Goal: Information Seeking & Learning: Learn about a topic

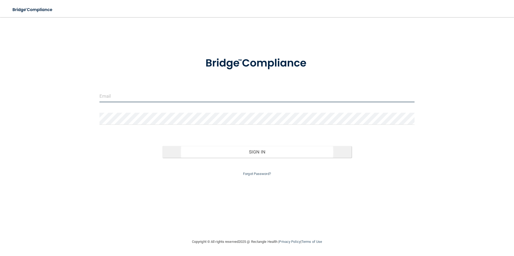
type input "[EMAIL_ADDRESS][PERSON_NAME][DOMAIN_NAME]"
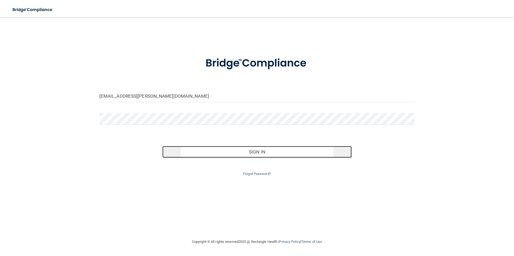
click at [223, 152] on button "Sign In" at bounding box center [256, 152] width 189 height 12
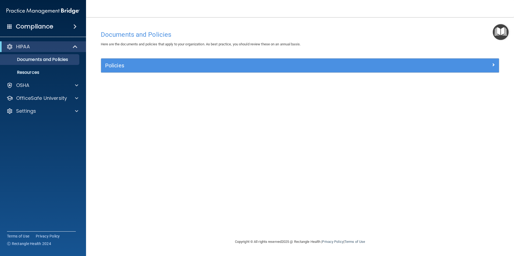
click at [17, 29] on h4 "Compliance" at bounding box center [34, 27] width 37 height 8
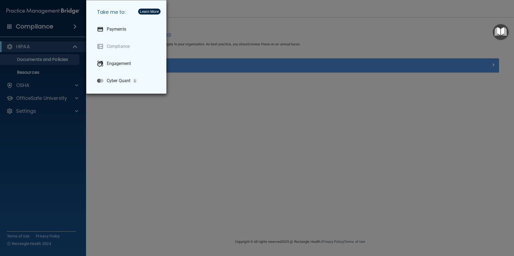
click at [55, 148] on div "Take me to: Payments Compliance Engagement Cyber Quant" at bounding box center [257, 128] width 514 height 256
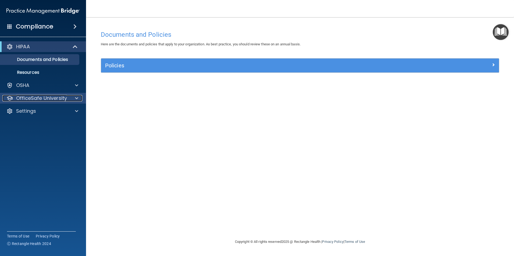
click at [34, 100] on p "OfficeSafe University" at bounding box center [41, 98] width 51 height 6
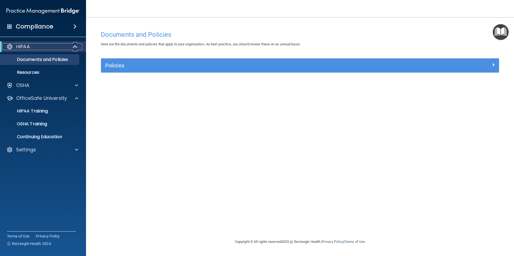
click at [12, 48] on div at bounding box center [9, 47] width 6 height 6
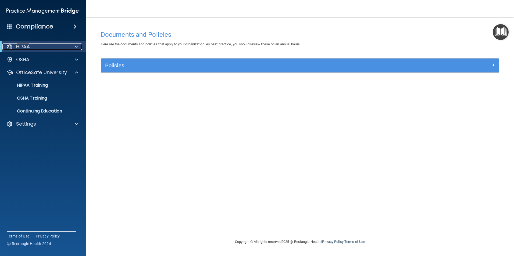
click at [12, 48] on div at bounding box center [9, 47] width 6 height 6
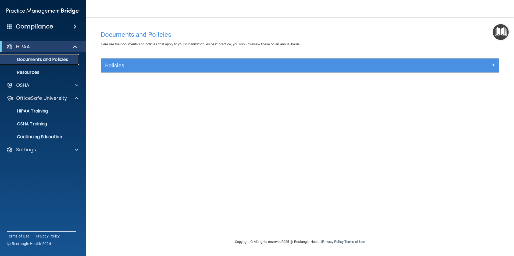
click at [21, 61] on p "Documents and Policies" at bounding box center [39, 59] width 73 height 5
click at [26, 74] on p "Resources" at bounding box center [39, 72] width 73 height 5
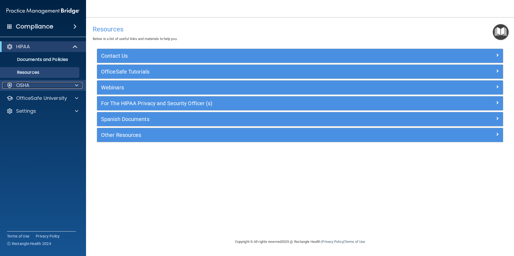
click at [44, 84] on div "OSHA" at bounding box center [35, 85] width 67 height 6
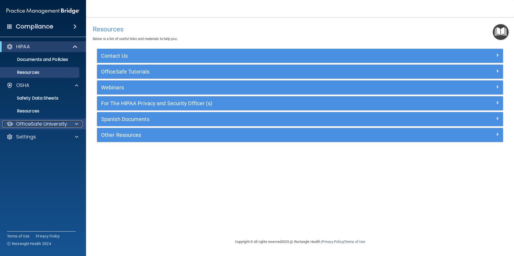
click at [36, 123] on p "OfficeSafe University" at bounding box center [41, 124] width 51 height 6
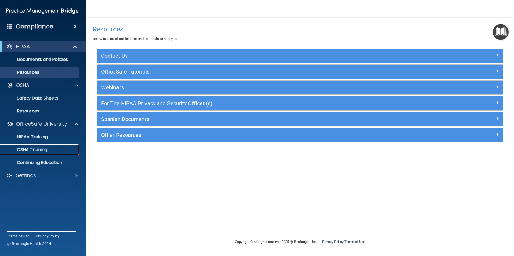
click at [36, 149] on p "OSHA Training" at bounding box center [25, 149] width 44 height 5
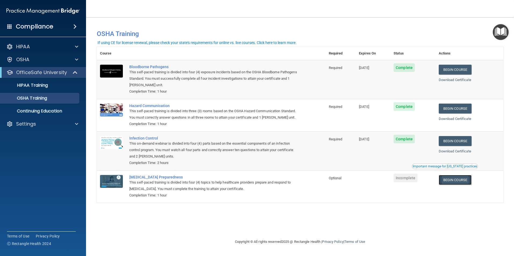
click at [464, 185] on link "Begin Course" at bounding box center [455, 180] width 33 height 10
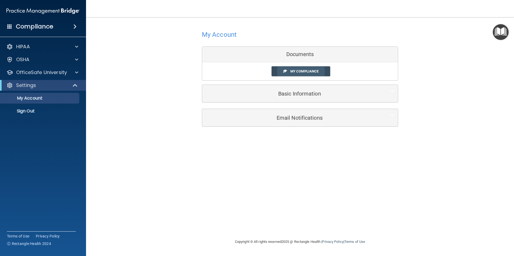
click at [316, 70] on span "My Compliance" at bounding box center [304, 71] width 28 height 4
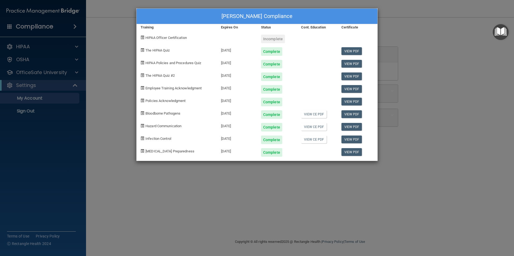
click at [269, 38] on div "Incomplete" at bounding box center [273, 39] width 24 height 9
click at [473, 75] on div "[PERSON_NAME] Compliance Training Expires On Status Cont. Education Certificate…" at bounding box center [257, 128] width 514 height 256
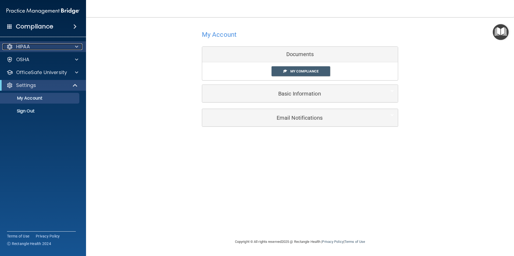
click at [28, 48] on p "HIPAA" at bounding box center [23, 47] width 14 height 6
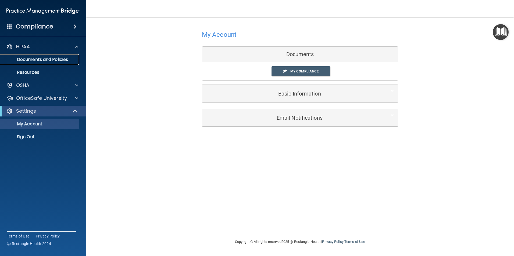
click at [31, 57] on p "Documents and Policies" at bounding box center [39, 59] width 73 height 5
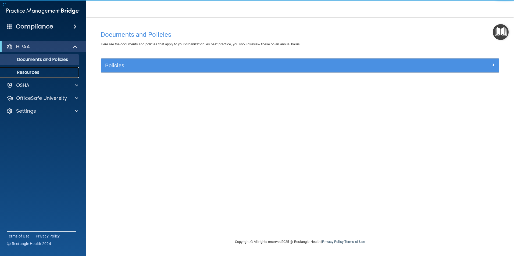
click at [27, 72] on p "Resources" at bounding box center [39, 72] width 73 height 5
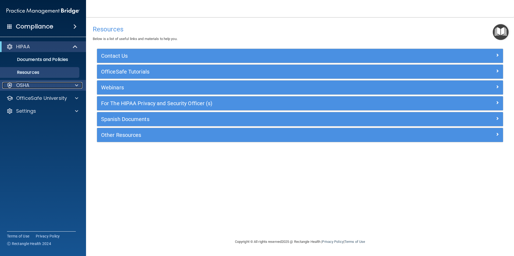
click at [29, 88] on p "OSHA" at bounding box center [22, 85] width 13 height 6
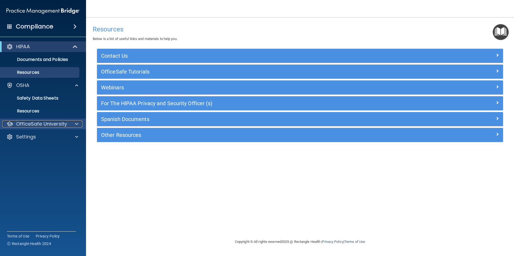
click at [24, 123] on p "OfficeSafe University" at bounding box center [41, 124] width 51 height 6
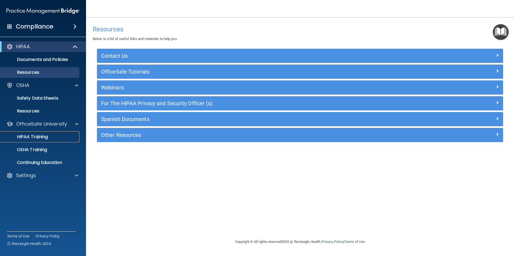
click at [27, 136] on p "HIPAA Training" at bounding box center [25, 136] width 44 height 5
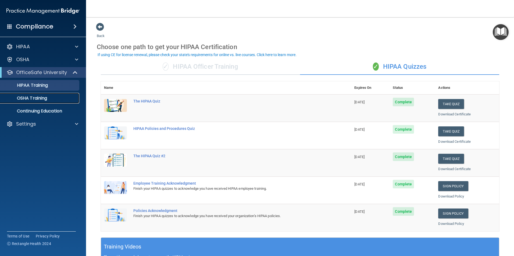
click at [35, 99] on p "OSHA Training" at bounding box center [25, 98] width 44 height 5
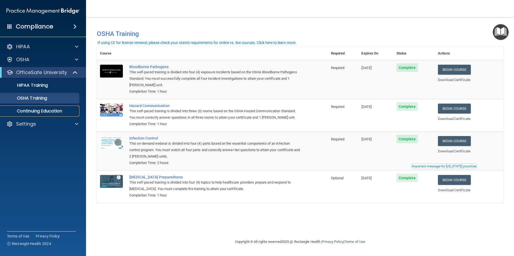
click at [53, 110] on p "Continuing Education" at bounding box center [39, 111] width 73 height 5
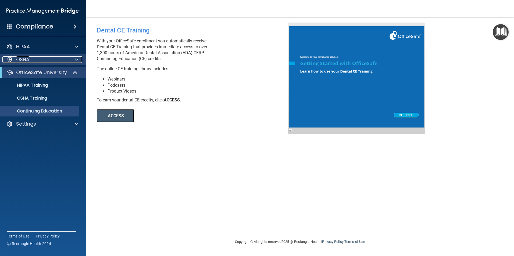
click at [75, 62] on span at bounding box center [76, 59] width 3 height 6
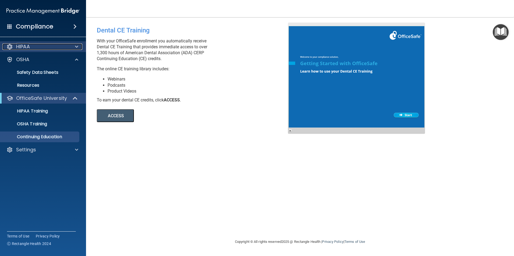
click at [76, 48] on span at bounding box center [76, 47] width 3 height 6
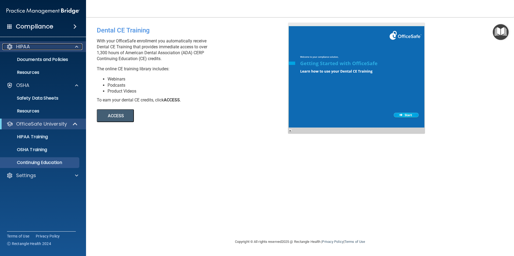
click at [76, 48] on span at bounding box center [76, 47] width 3 height 6
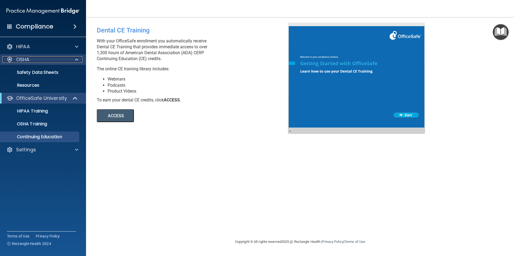
click at [77, 62] on span at bounding box center [76, 59] width 3 height 6
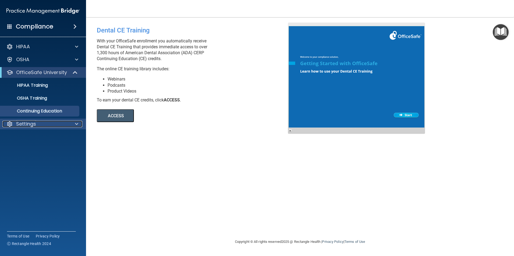
click at [75, 124] on div at bounding box center [75, 124] width 13 height 6
click at [32, 139] on p "My Account" at bounding box center [39, 136] width 73 height 5
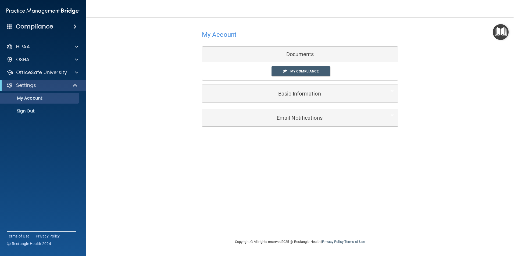
click at [287, 51] on div "Documents" at bounding box center [300, 55] width 196 height 16
click at [287, 80] on div "My Compliance My Compliance My BAA" at bounding box center [300, 71] width 196 height 18
click at [289, 75] on link "My Compliance" at bounding box center [300, 71] width 59 height 10
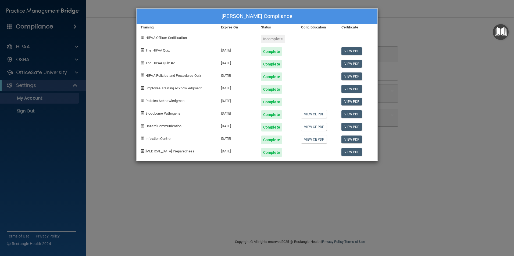
click at [273, 40] on div "Incomplete" at bounding box center [273, 39] width 24 height 9
click at [147, 39] on span "HIPAA Officer Certification" at bounding box center [165, 38] width 41 height 4
click at [408, 15] on div "[PERSON_NAME] Compliance Training Expires On Status Cont. Education Certificate…" at bounding box center [257, 128] width 514 height 256
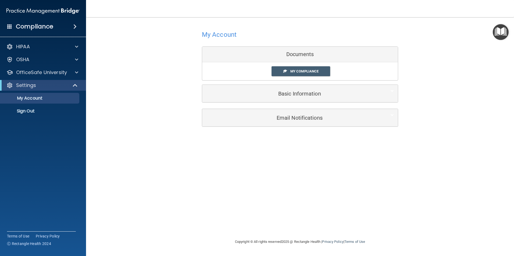
click at [10, 25] on span at bounding box center [9, 26] width 5 height 5
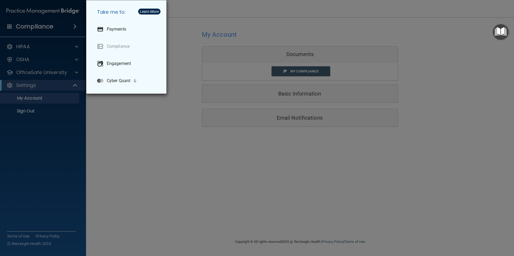
click at [33, 26] on div "Take me to: Payments Compliance Engagement Cyber Quant" at bounding box center [257, 128] width 514 height 256
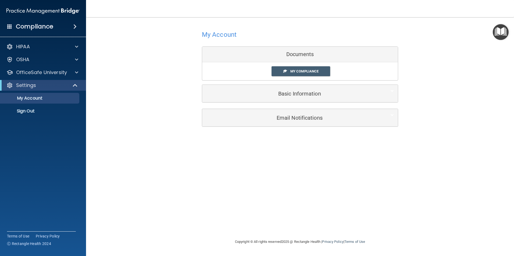
click at [12, 27] on div "Compliance" at bounding box center [43, 27] width 86 height 12
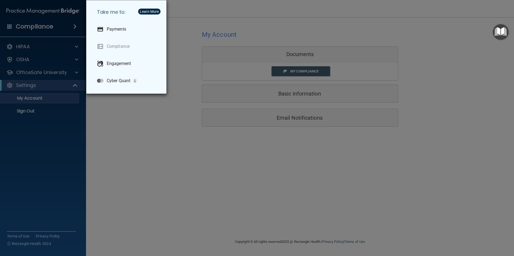
click at [14, 13] on div "Take me to: Payments Compliance Engagement Cyber Quant" at bounding box center [257, 128] width 514 height 256
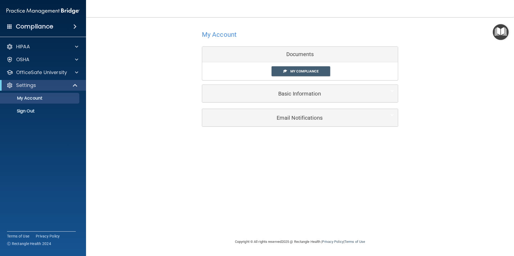
click at [16, 9] on img at bounding box center [42, 11] width 73 height 11
click at [502, 30] on img "Open Resource Center" at bounding box center [501, 32] width 16 height 16
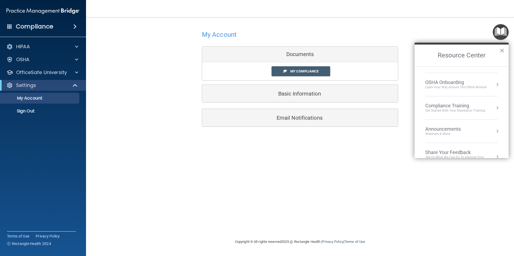
scroll to position [27, 0]
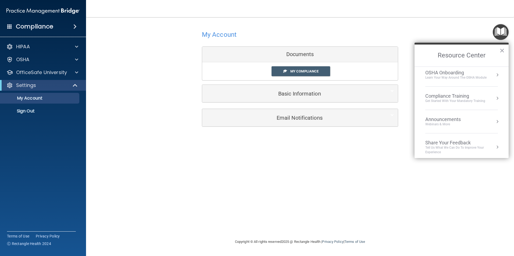
click at [446, 97] on div "Compliance Training" at bounding box center [455, 96] width 60 height 6
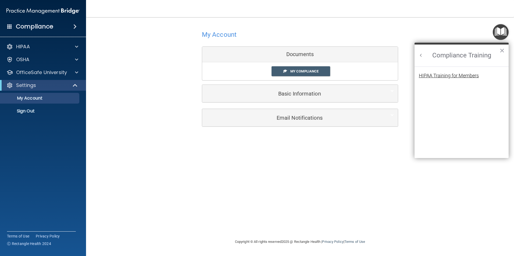
click at [441, 74] on div "HIPAA Training for Members" at bounding box center [449, 75] width 60 height 5
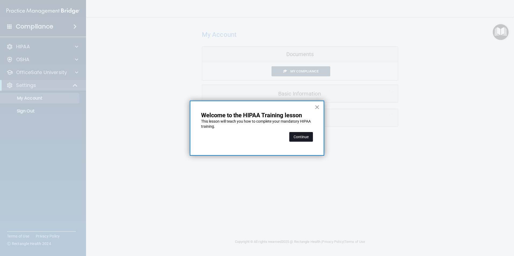
click at [294, 137] on button "Continue" at bounding box center [301, 137] width 24 height 10
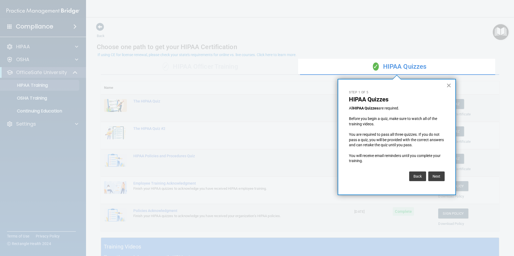
click at [448, 87] on button "×" at bounding box center [448, 85] width 5 height 9
